Goal: Information Seeking & Learning: Check status

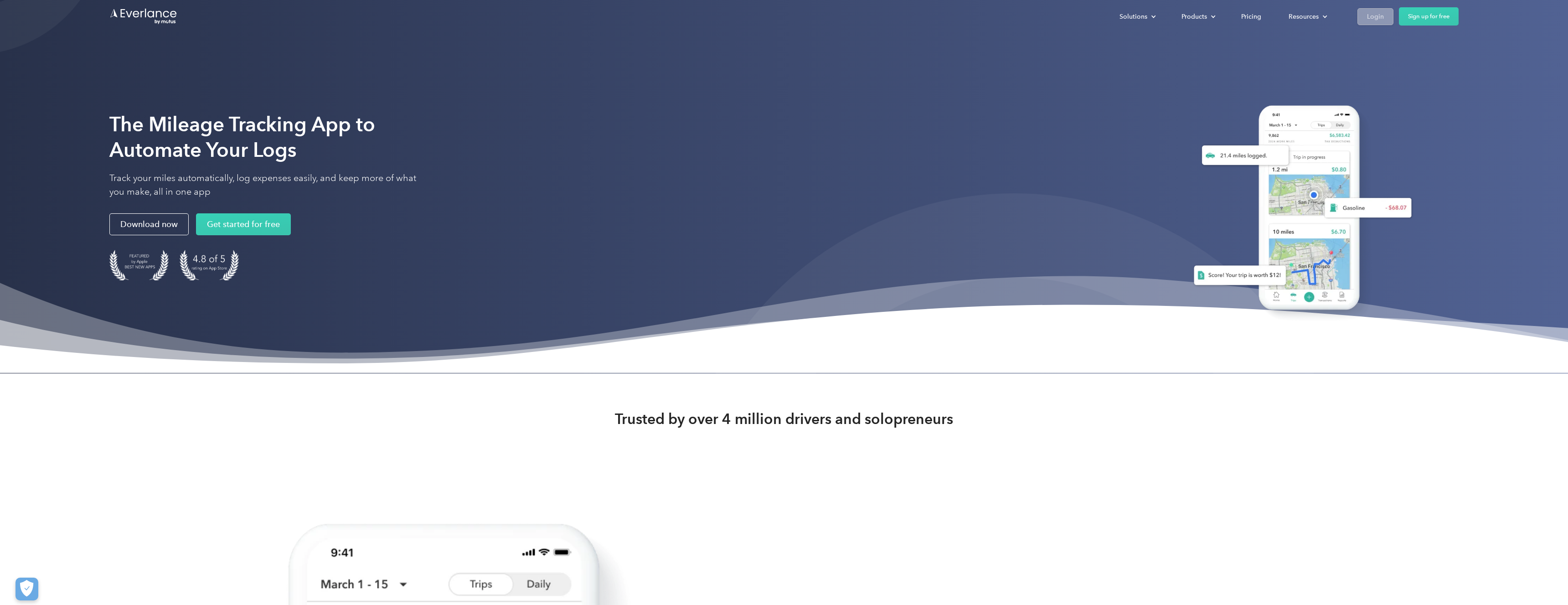
click at [1373, 17] on div "Login" at bounding box center [1375, 16] width 17 height 11
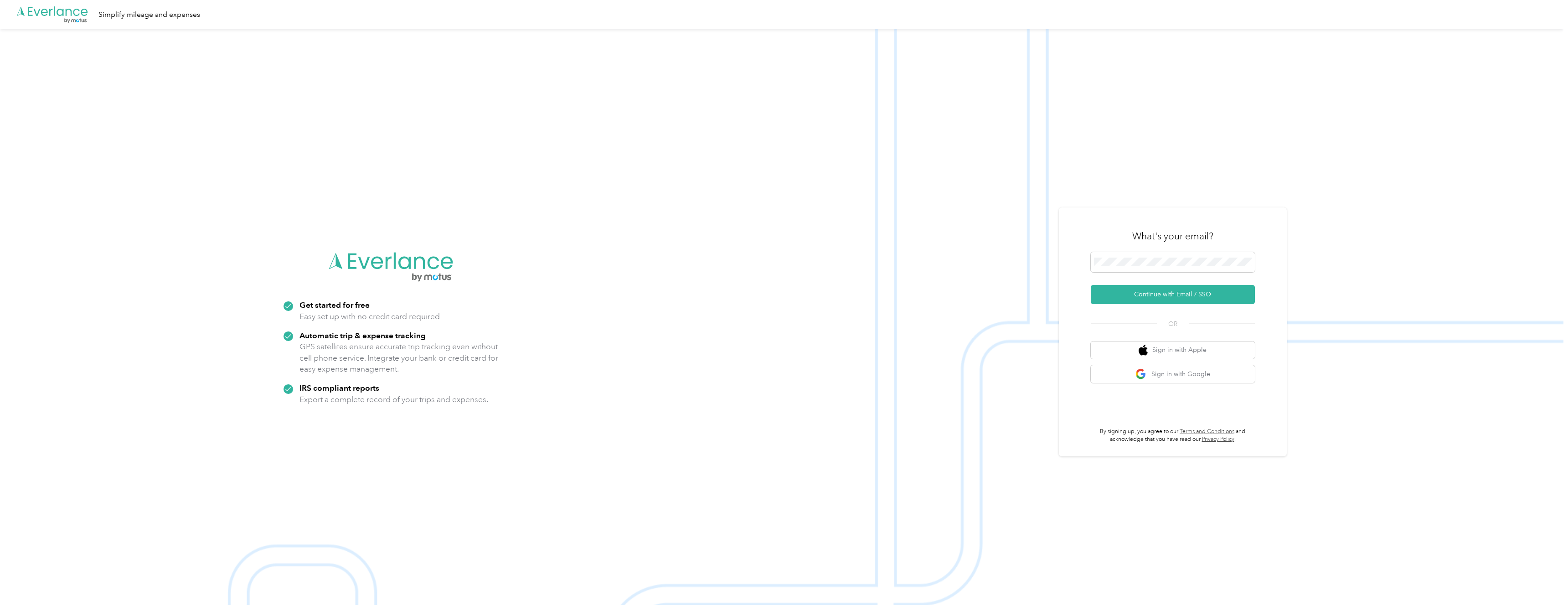
click at [1192, 250] on div "What's your email?" at bounding box center [1173, 236] width 164 height 32
click at [1171, 295] on button "Continue with Email / SSO" at bounding box center [1173, 294] width 164 height 19
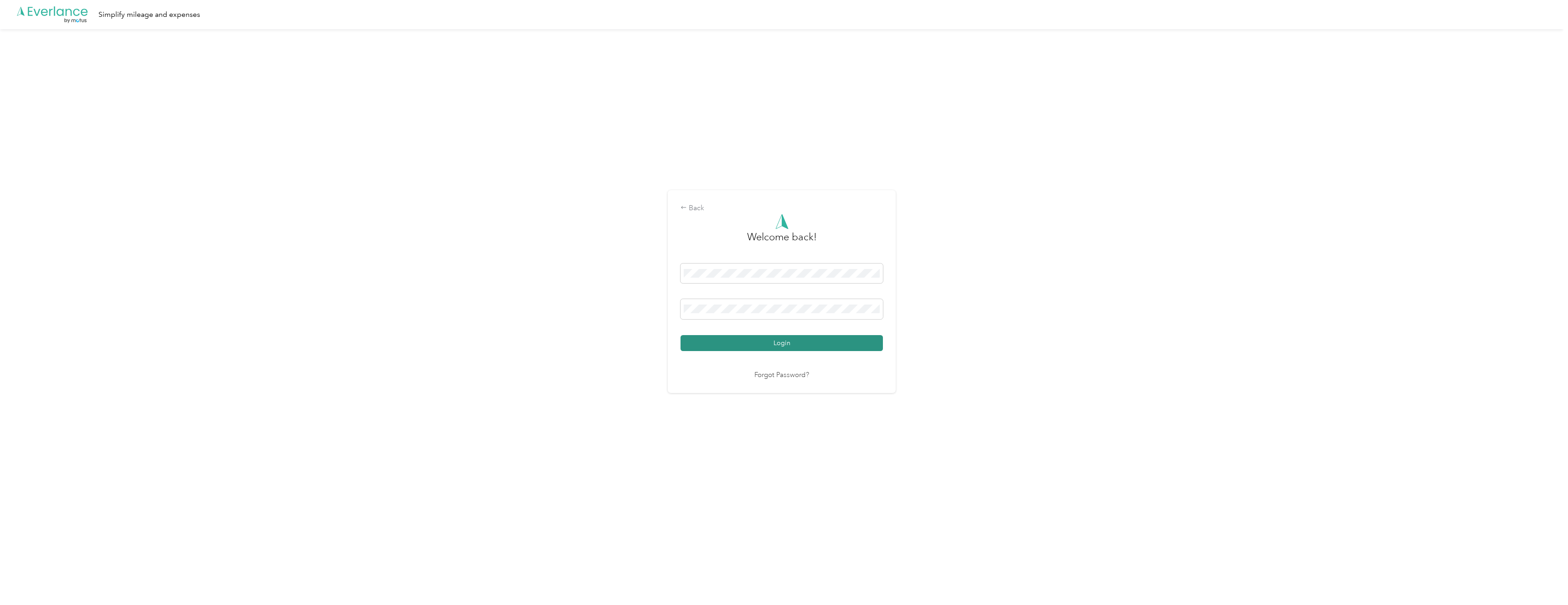
click at [791, 347] on button "Login" at bounding box center [781, 343] width 202 height 16
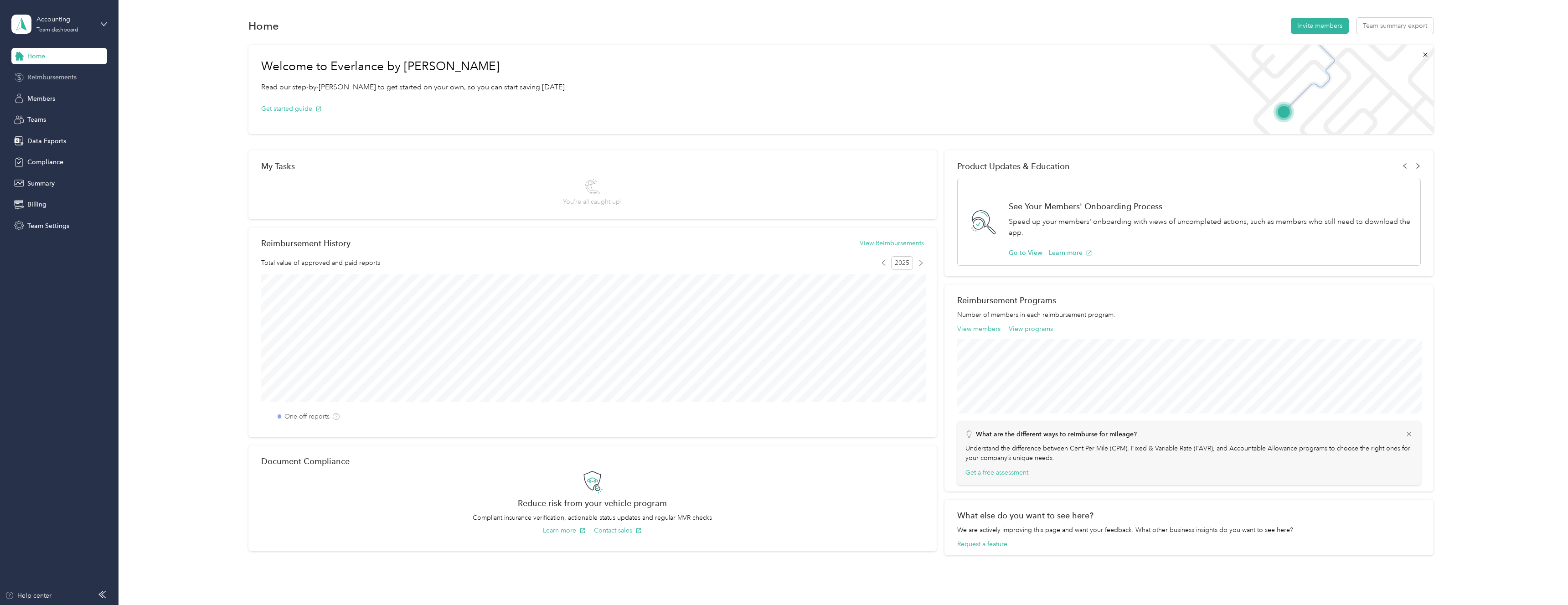
click at [63, 83] on div "Reimbursements" at bounding box center [59, 77] width 96 height 17
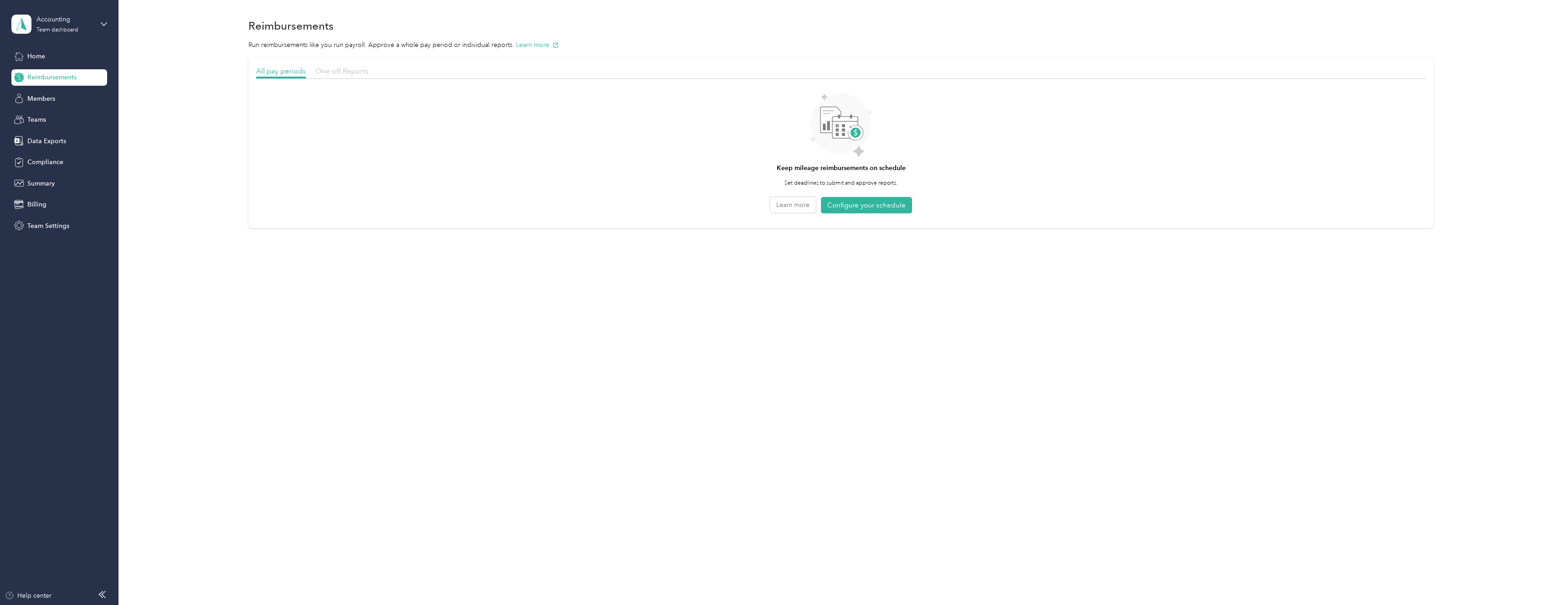
click at [341, 72] on span "One-off Reports" at bounding box center [342, 70] width 53 height 9
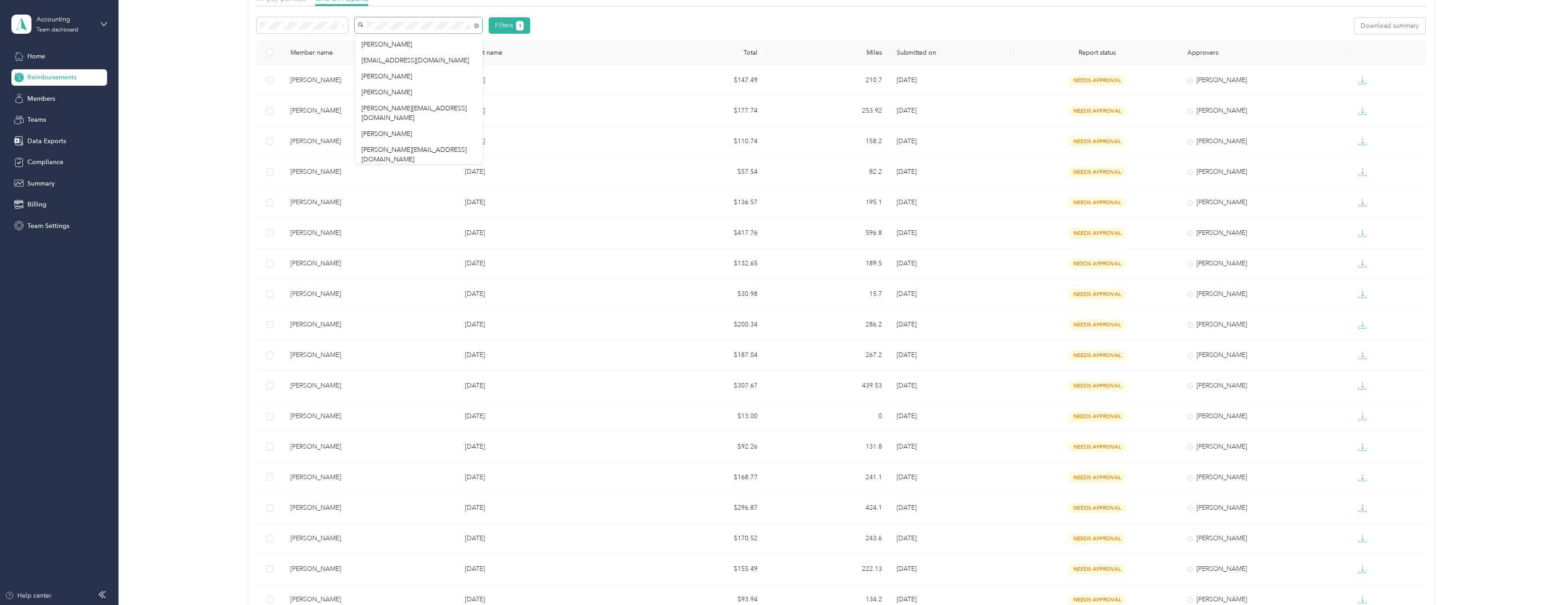
scroll to position [70, 0]
click at [231, 173] on div "All pay periods One-off Reports Filters 1 Download summary Member name Report n…" at bounding box center [841, 352] width 1423 height 729
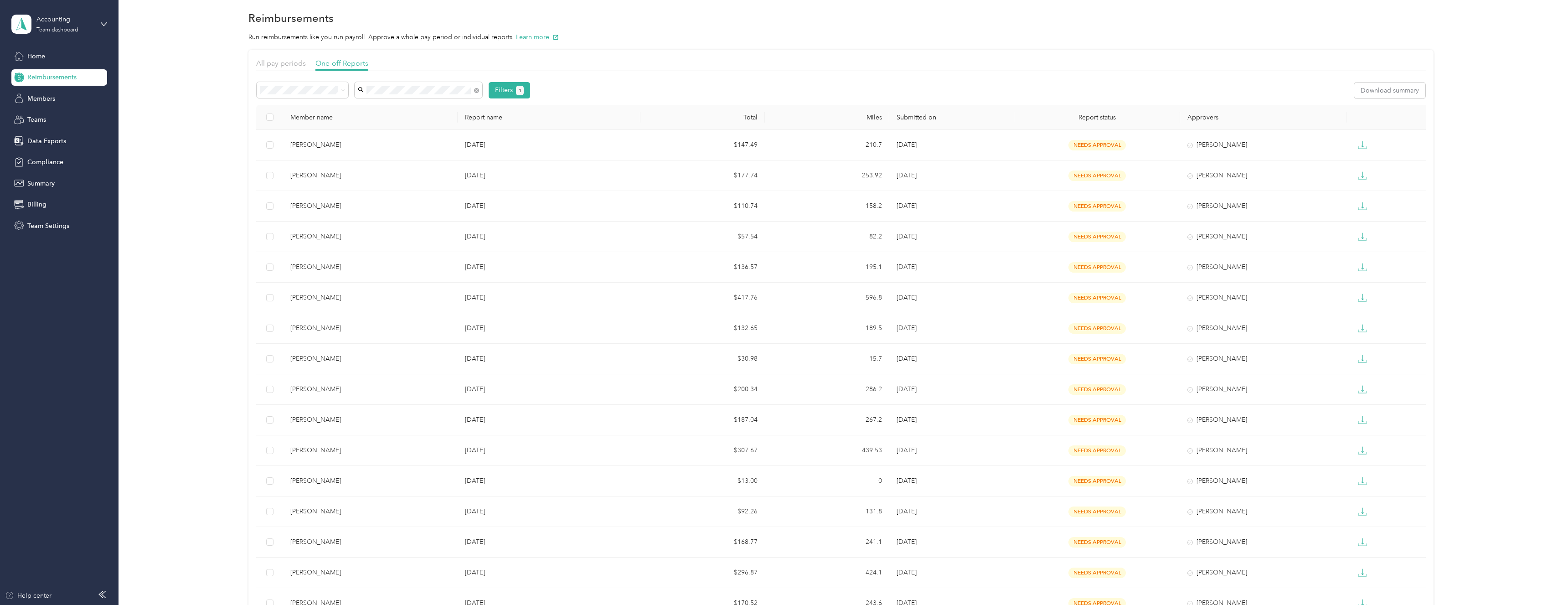
scroll to position [0, 0]
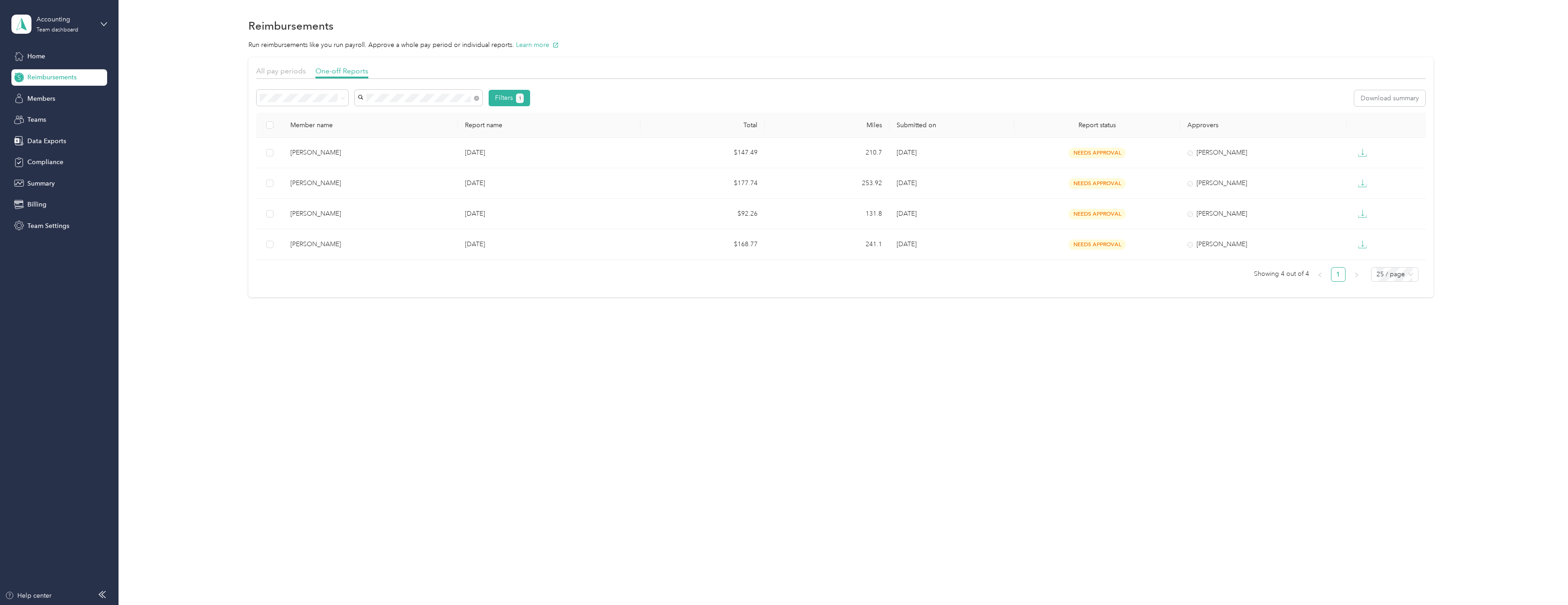
click at [414, 133] on div "Madison Jones" at bounding box center [419, 131] width 115 height 9
click at [58, 118] on div "Teams" at bounding box center [59, 120] width 96 height 17
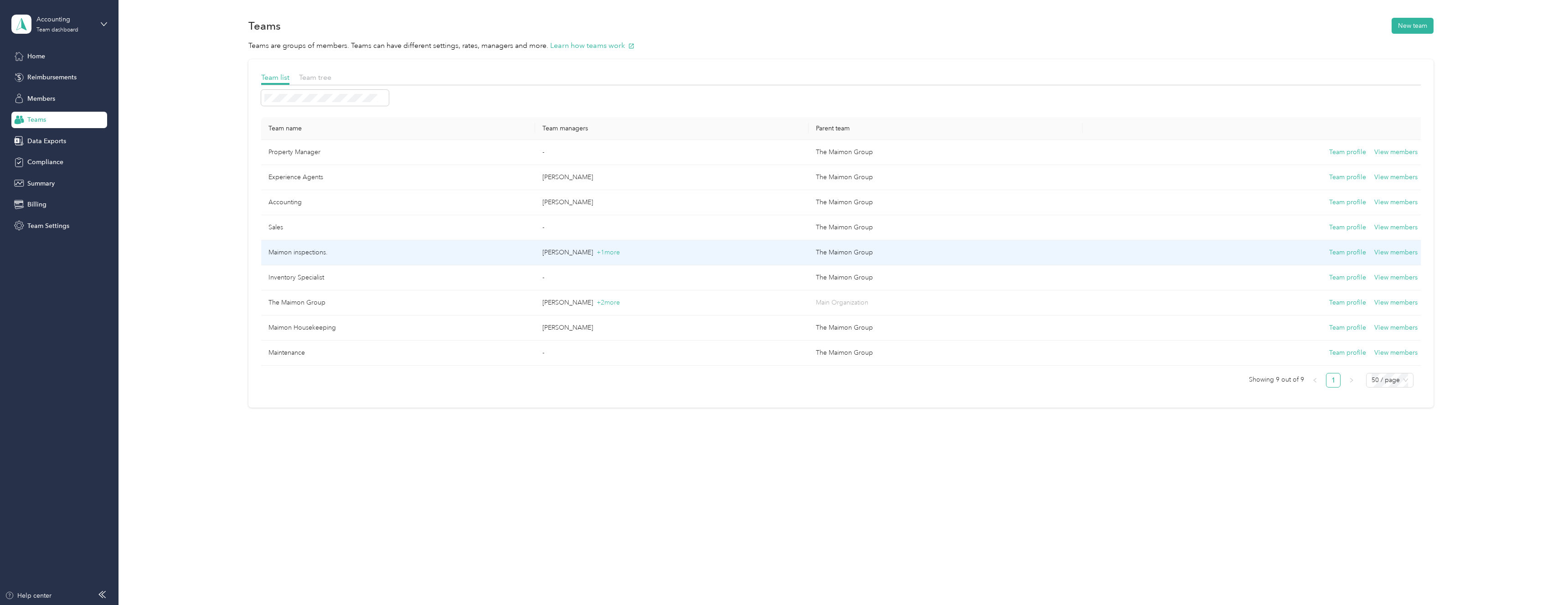
click at [420, 250] on td "Maimon inspections." at bounding box center [398, 253] width 274 height 25
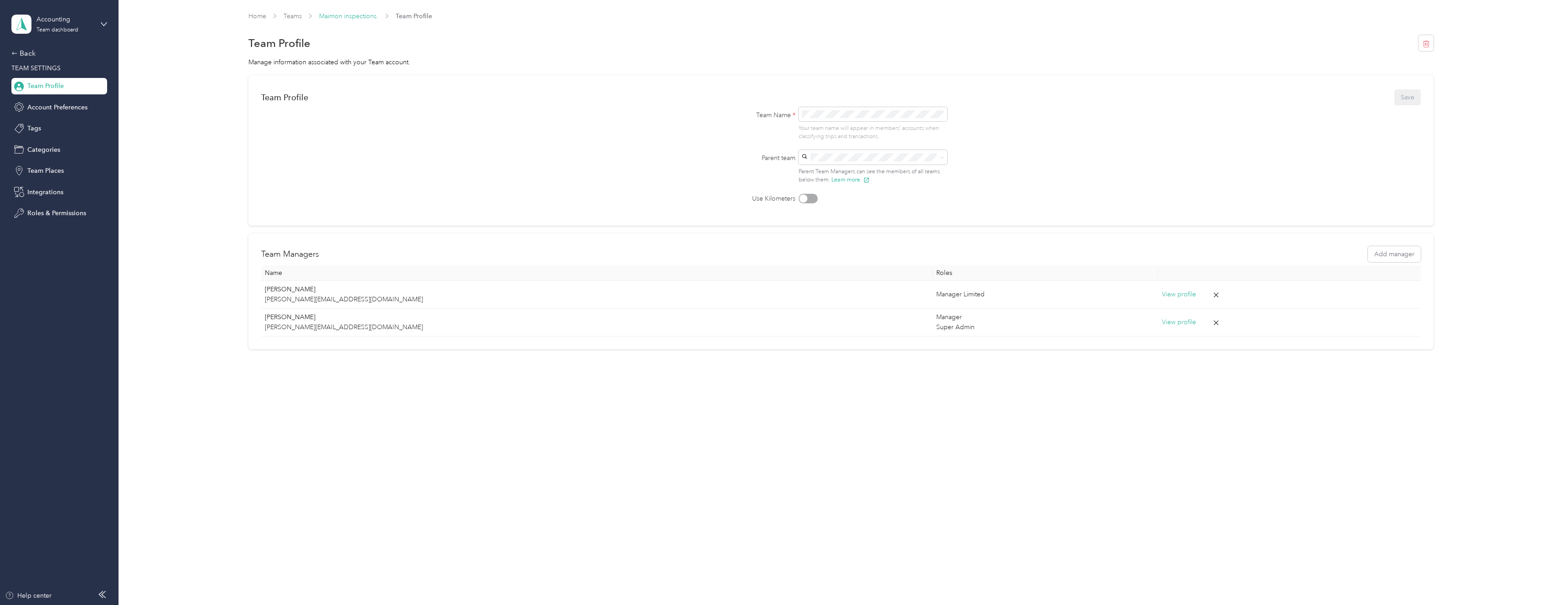
click at [355, 13] on link "Maimon inspections." at bounding box center [348, 17] width 59 height 8
click at [72, 85] on div "Team Profile" at bounding box center [59, 86] width 96 height 17
click at [295, 13] on link "Teams" at bounding box center [292, 17] width 18 height 8
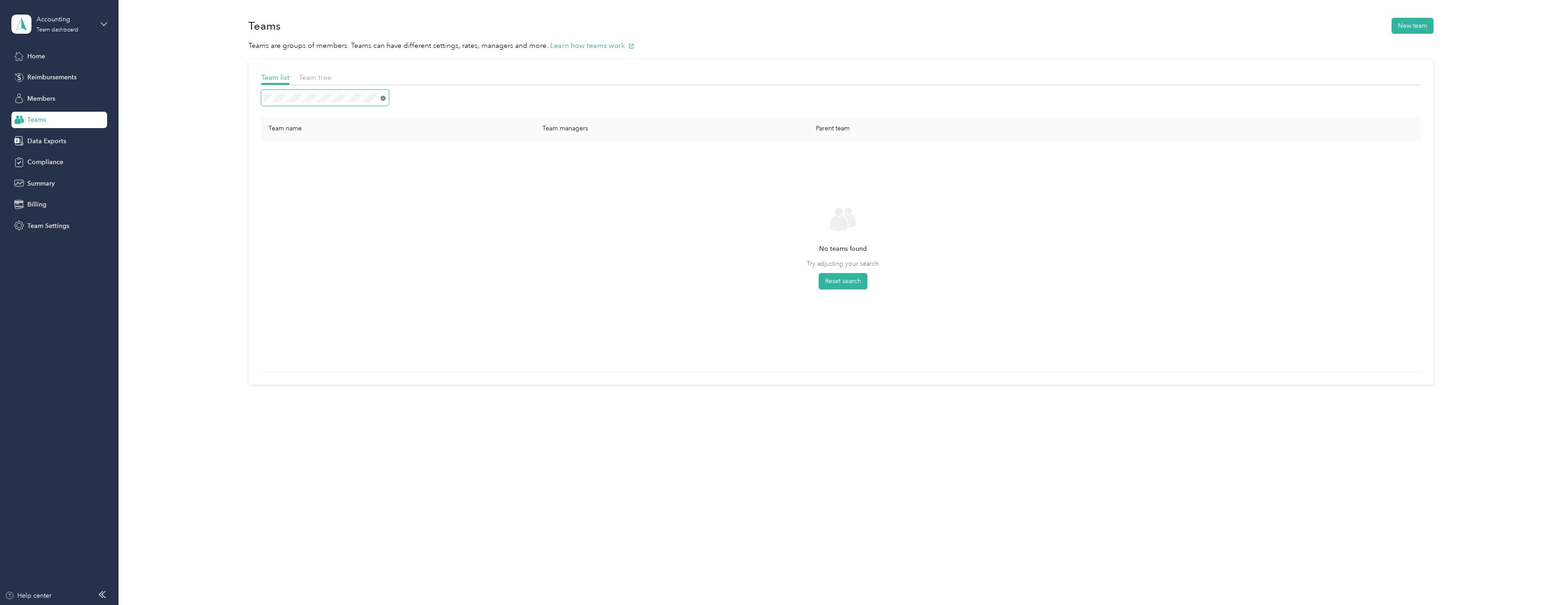
click at [384, 96] on icon at bounding box center [384, 98] width 5 height 5
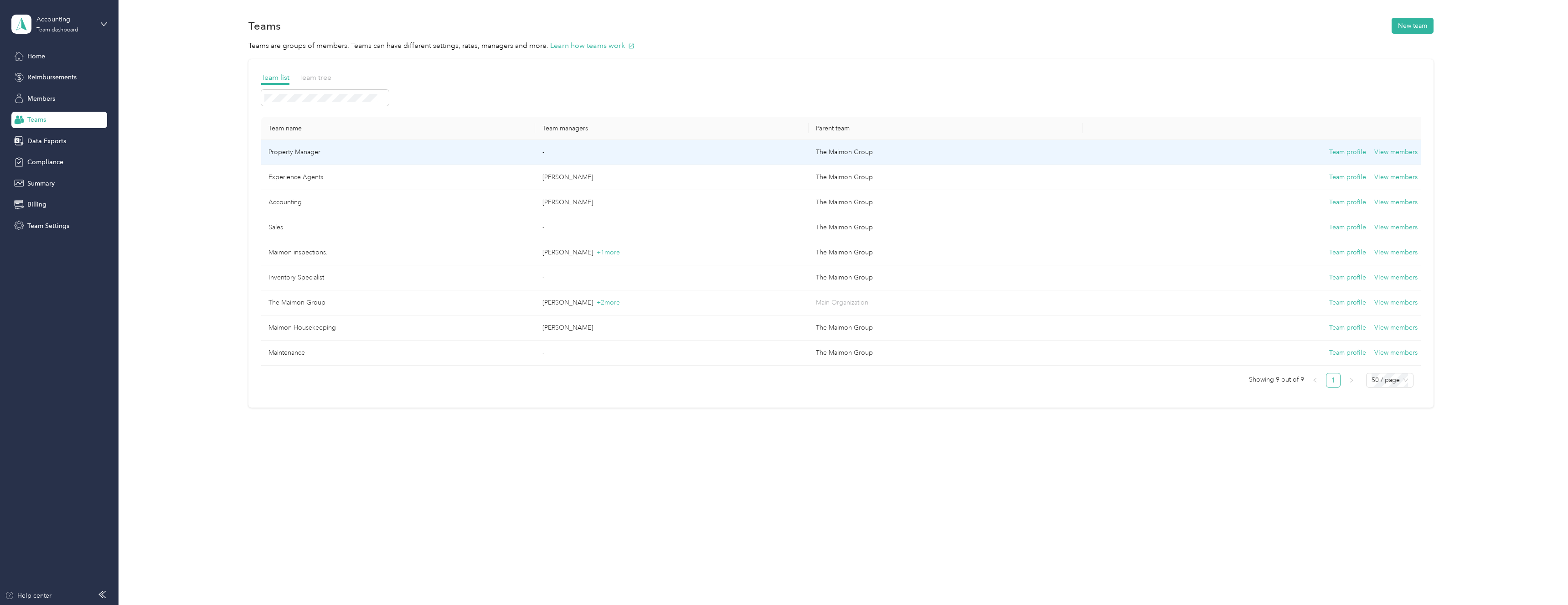
click at [388, 148] on td "Property Manager" at bounding box center [398, 153] width 274 height 25
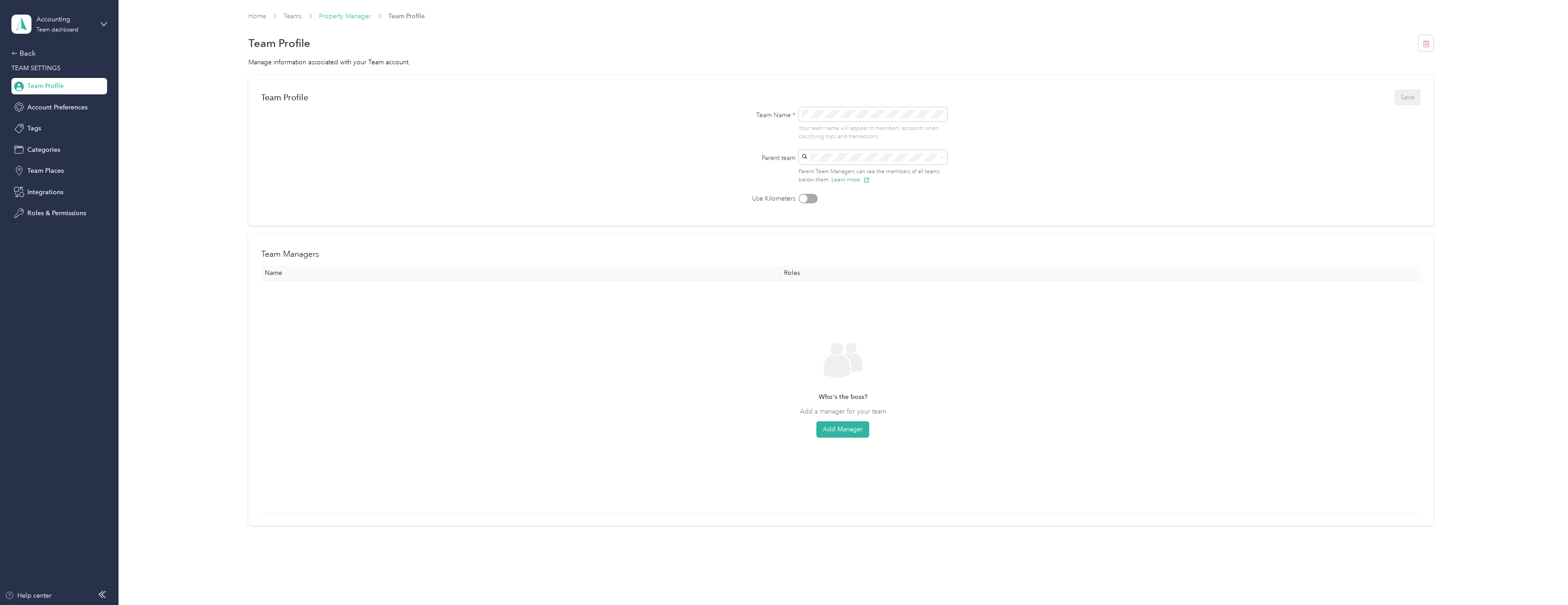
click at [363, 19] on link "Property Manager" at bounding box center [345, 17] width 52 height 8
click at [350, 19] on link "Property Manager" at bounding box center [345, 17] width 52 height 8
click at [291, 15] on link "Teams" at bounding box center [292, 17] width 18 height 8
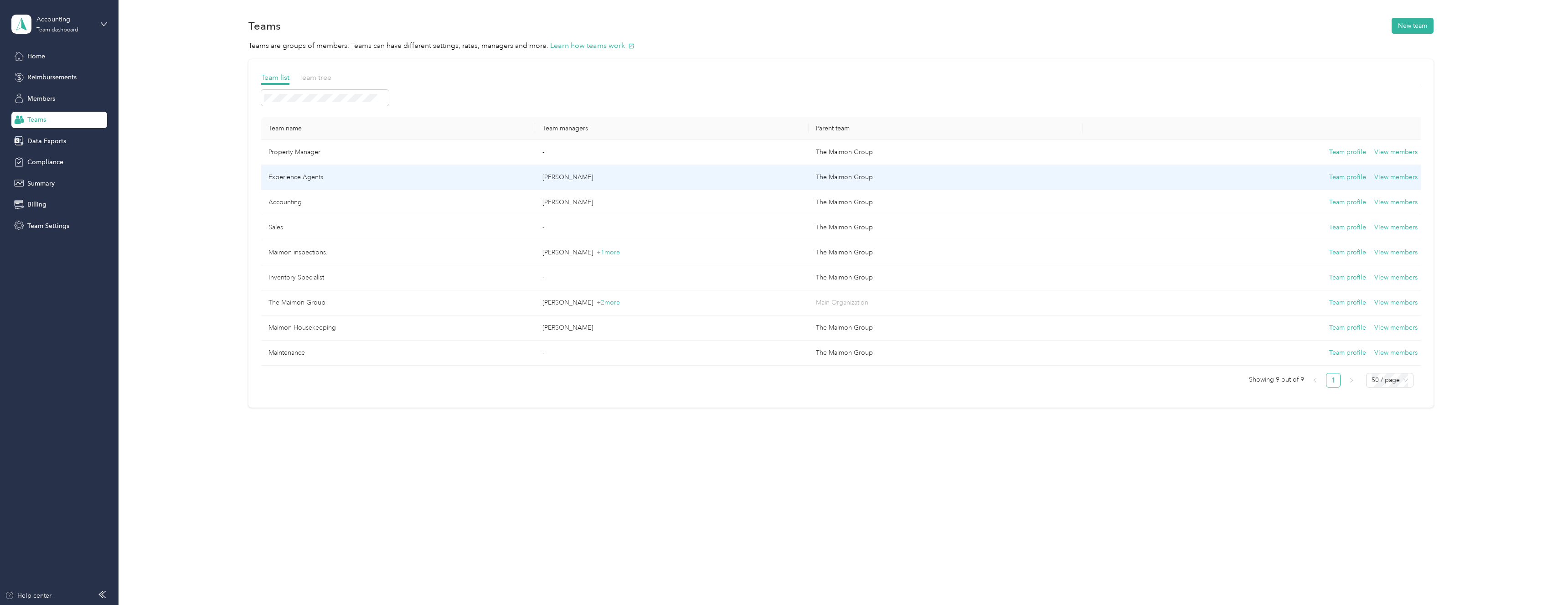
click at [321, 173] on td "Experience Agents" at bounding box center [398, 178] width 274 height 25
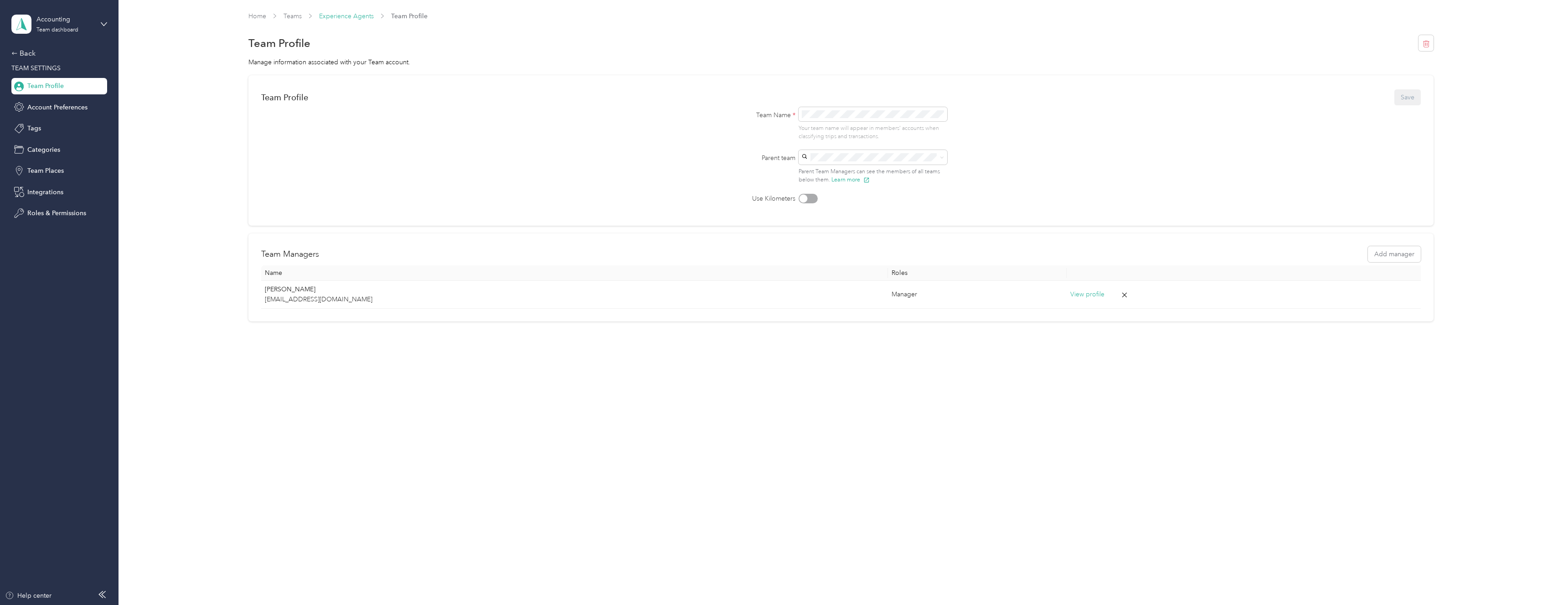
click at [352, 17] on link "Experience Agents" at bounding box center [346, 17] width 54 height 8
click at [299, 16] on link "Teams" at bounding box center [292, 17] width 18 height 8
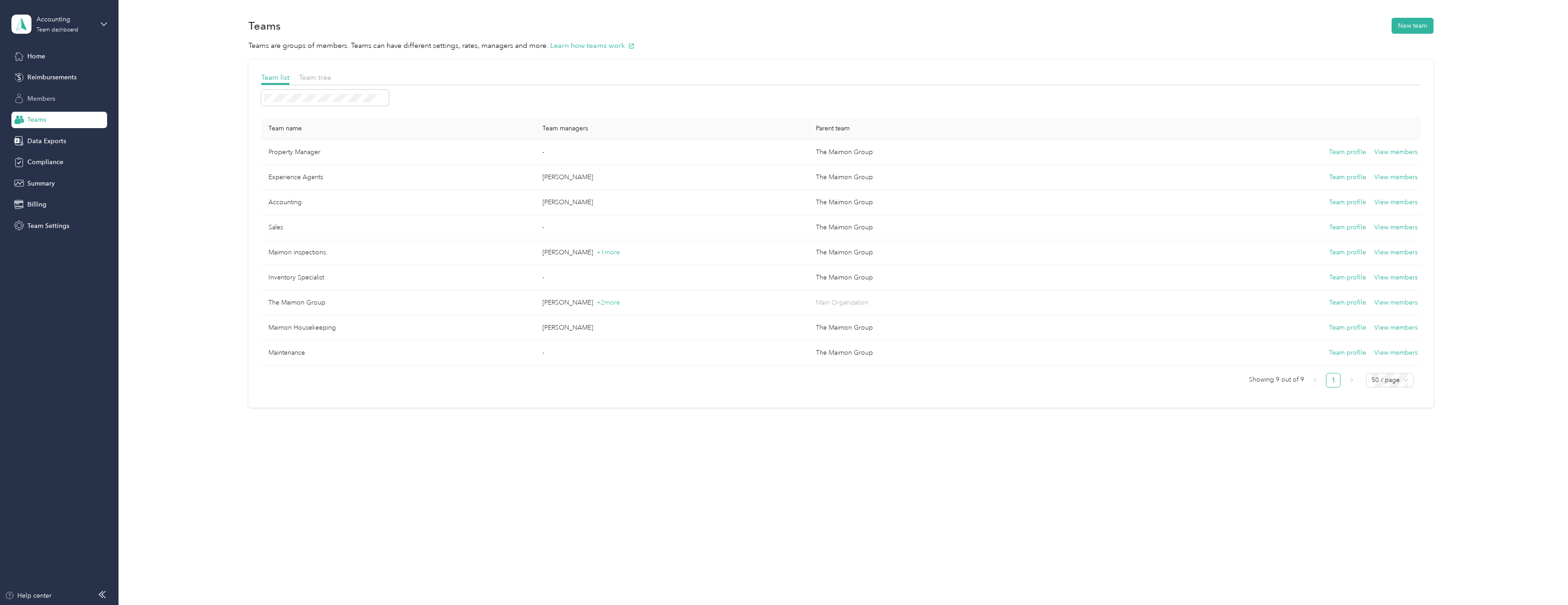
click at [65, 101] on div "Members" at bounding box center [59, 98] width 96 height 17
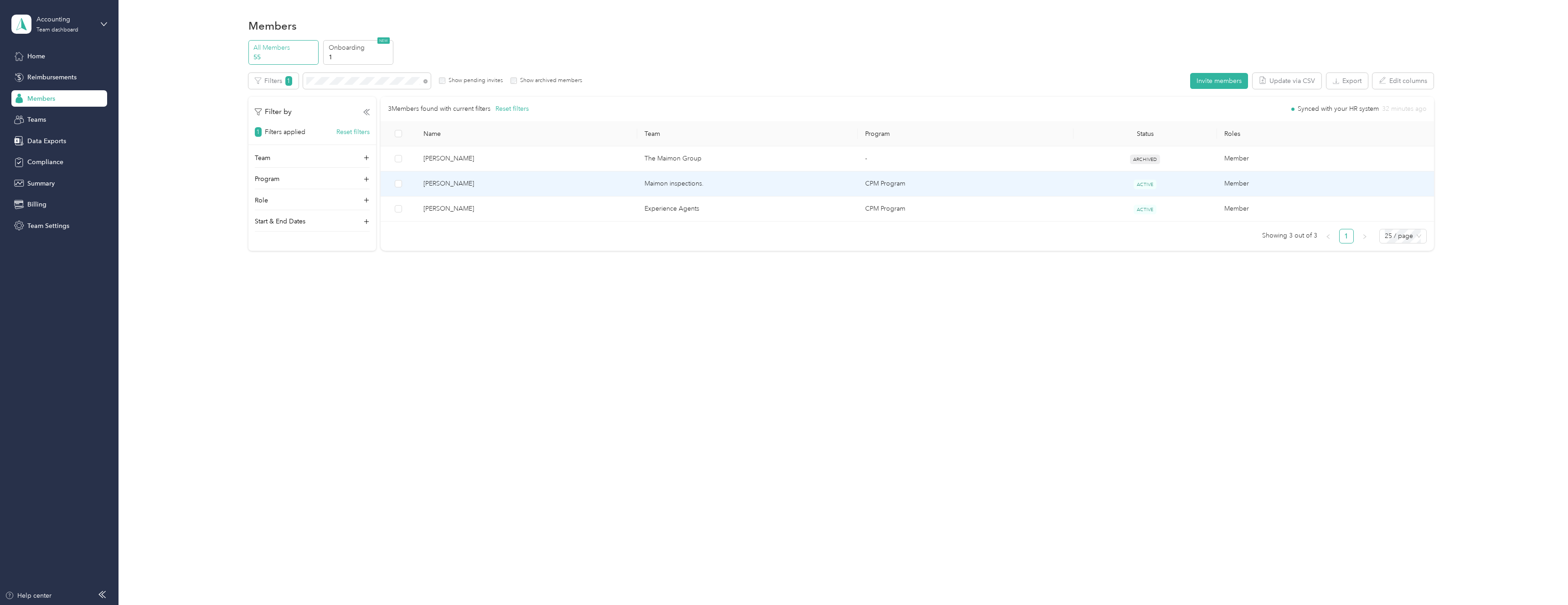
click at [989, 187] on td "CPM Program" at bounding box center [965, 184] width 216 height 25
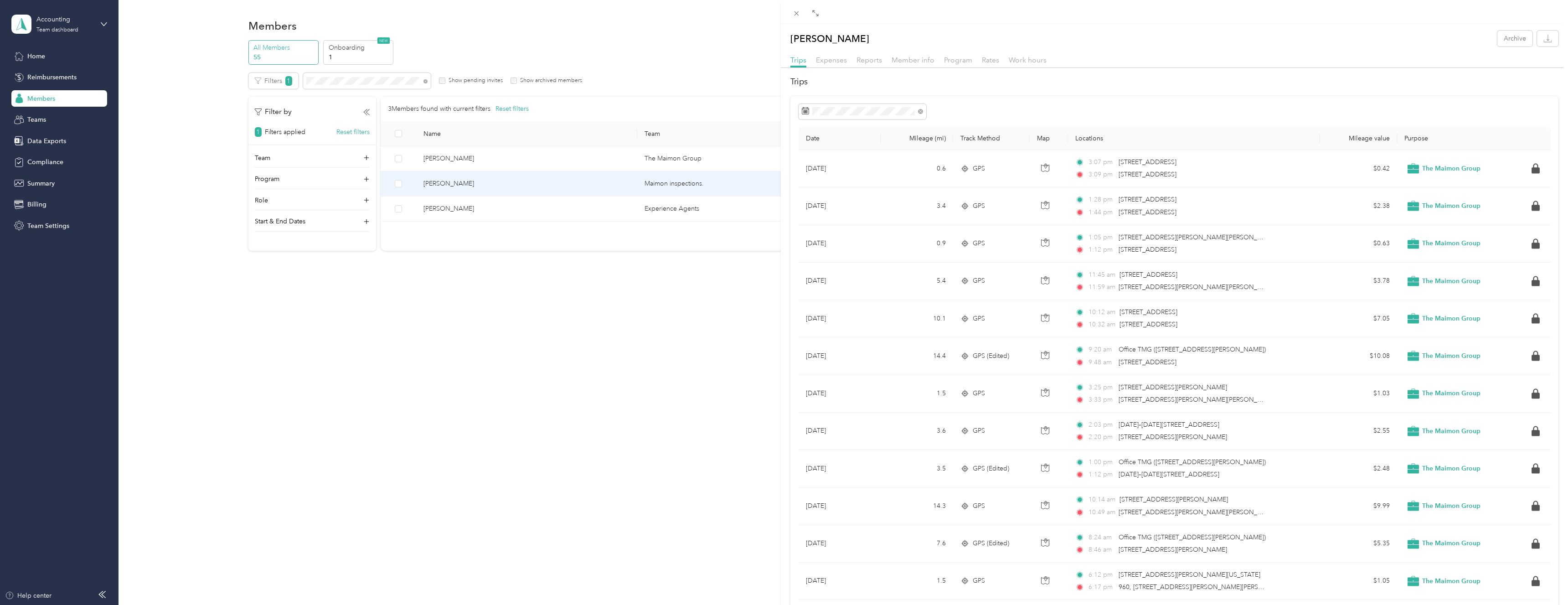
click at [614, 328] on div "Madison Jones Archive Trips Expenses Reports Member info Program Rates Work hou…" at bounding box center [784, 302] width 1568 height 605
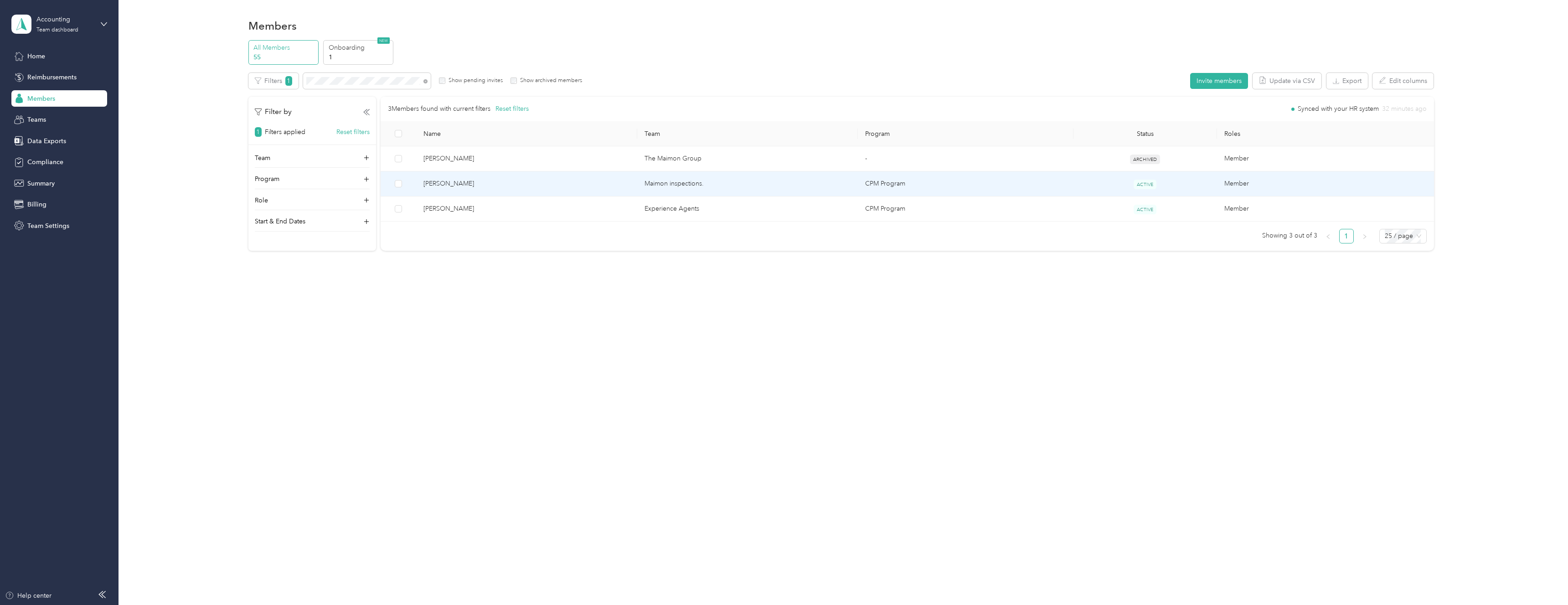
click at [498, 181] on span "Madison Jones" at bounding box center [526, 183] width 206 height 10
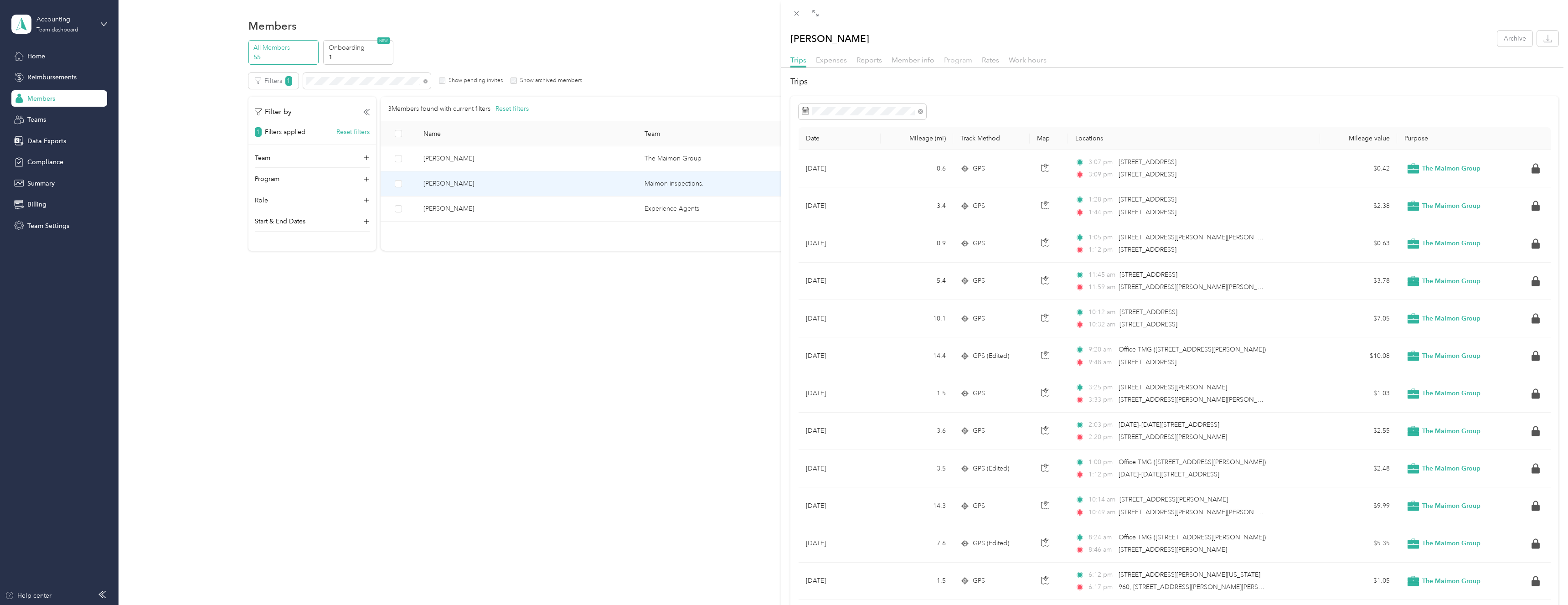
click at [964, 63] on span "Program" at bounding box center [958, 60] width 29 height 9
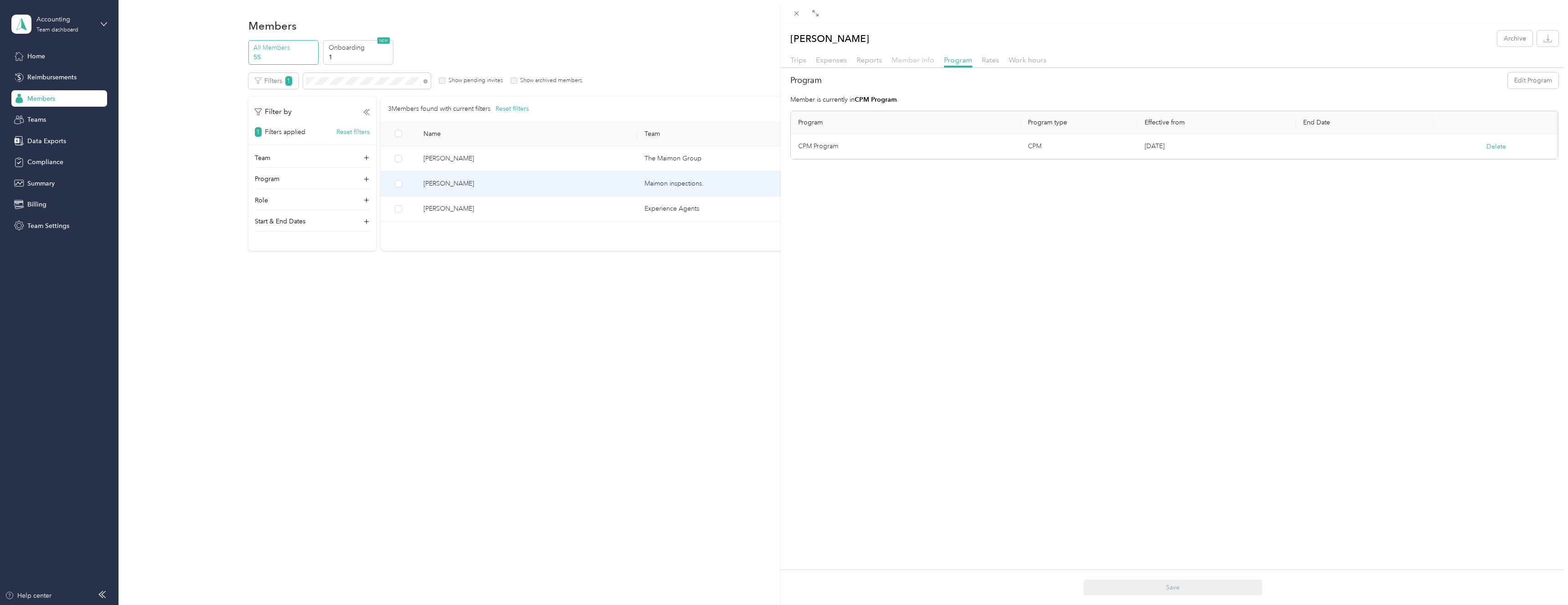
click at [920, 62] on span "Member info" at bounding box center [912, 60] width 43 height 9
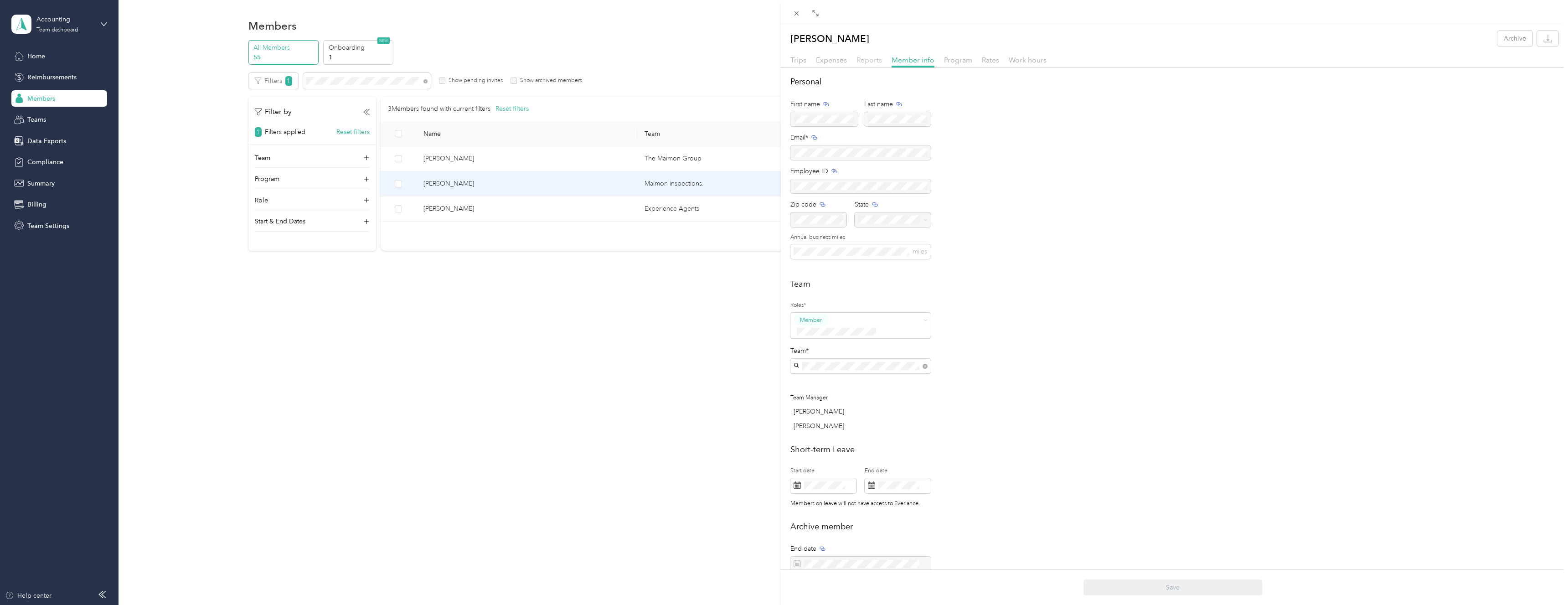
click at [871, 59] on span "Reports" at bounding box center [869, 60] width 25 height 9
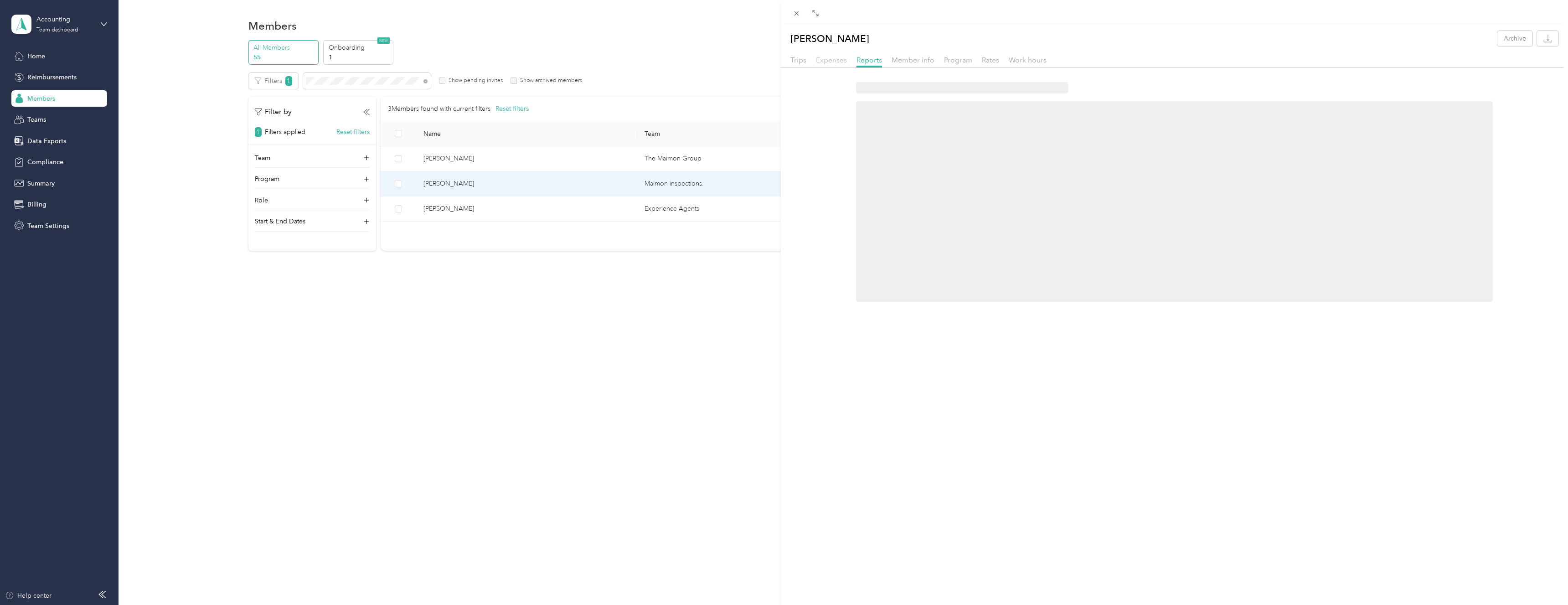
click at [835, 60] on span "Expenses" at bounding box center [831, 60] width 31 height 9
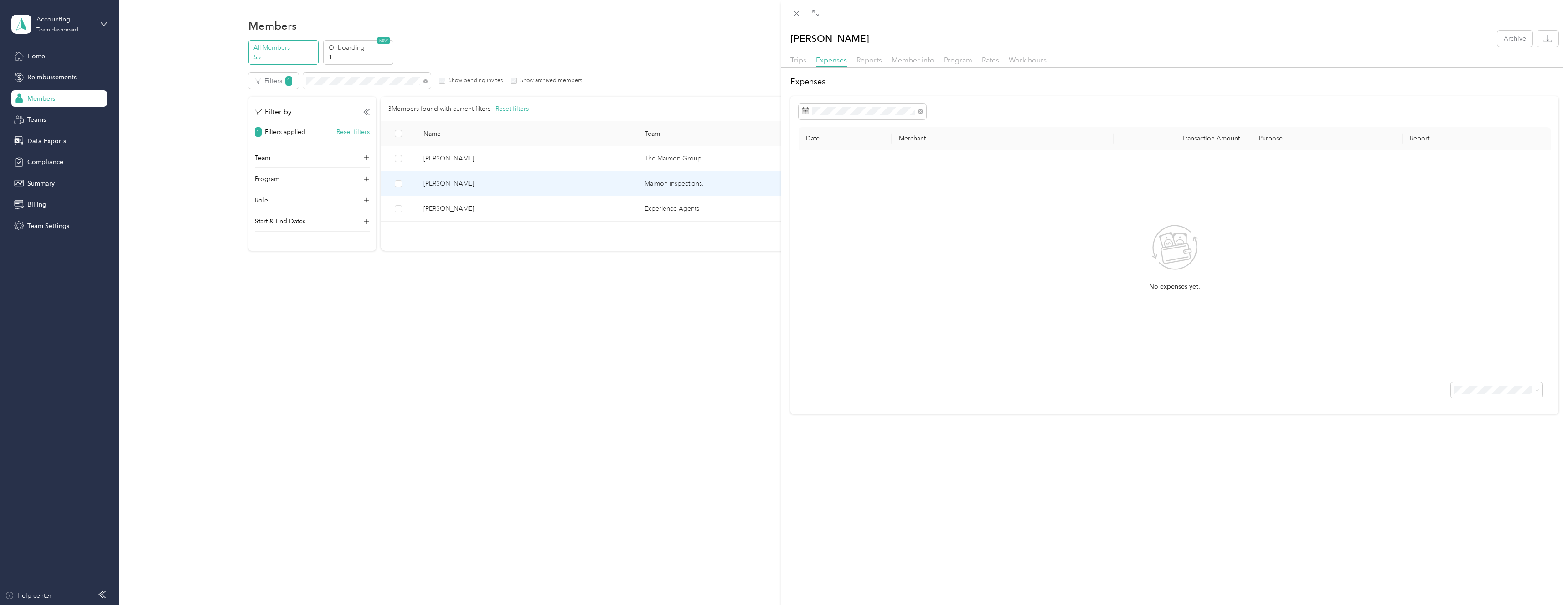
click at [807, 60] on div "Trips Expenses Reports Member info Program Rates Work hours" at bounding box center [1175, 61] width 787 height 13
click at [798, 60] on span "Trips" at bounding box center [798, 60] width 16 height 9
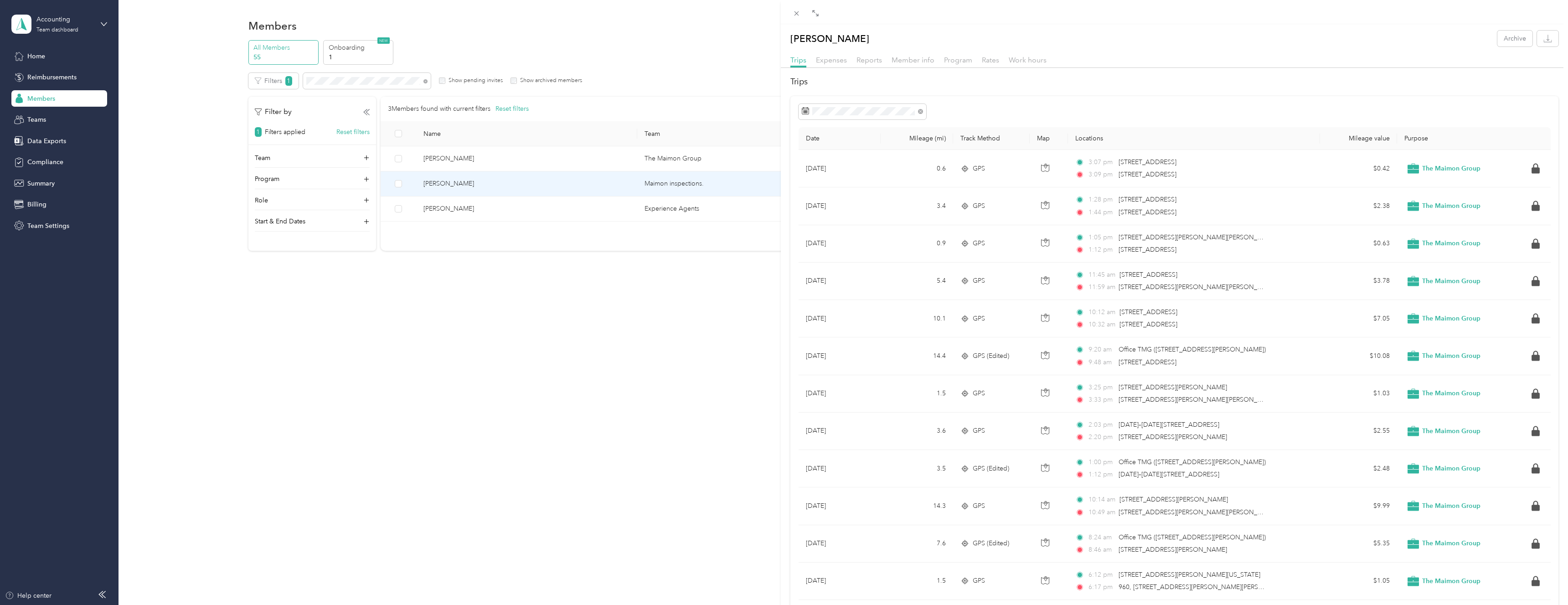
click at [527, 319] on div "Madison Jones Archive Trips Expenses Reports Member info Program Rates Work hou…" at bounding box center [784, 302] width 1568 height 605
